Goal: Navigation & Orientation: Find specific page/section

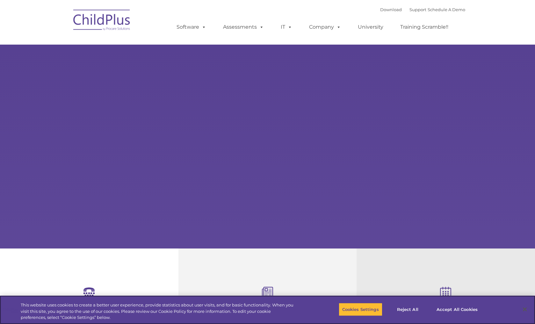
select select "MEDIUM"
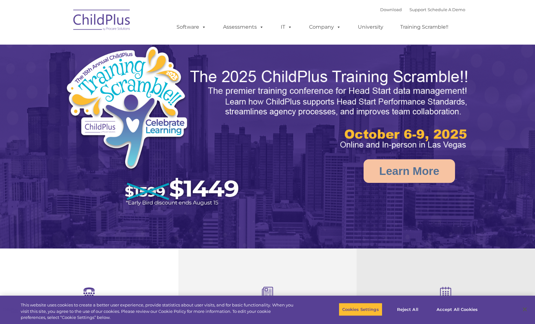
select select "MEDIUM"
click at [409, 11] on link "Support" at bounding box center [417, 9] width 17 height 5
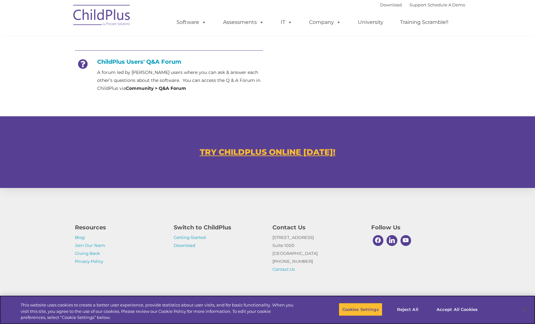
scroll to position [303, 0]
click at [284, 153] on u "TRY CHILDPLUS ONLINE TODAY!" at bounding box center [268, 152] width 136 height 10
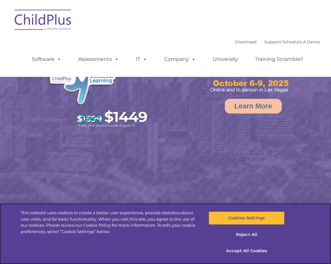
select select "MEDIUM"
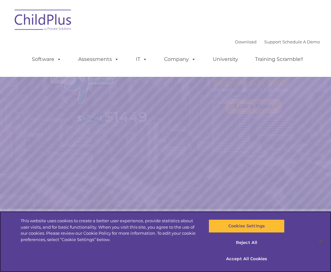
select select "MEDIUM"
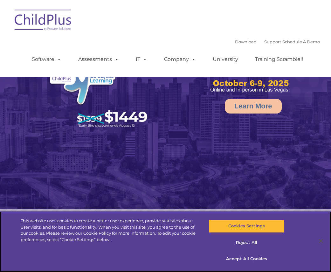
select select "MEDIUM"
